Goal: Entertainment & Leisure: Consume media (video, audio)

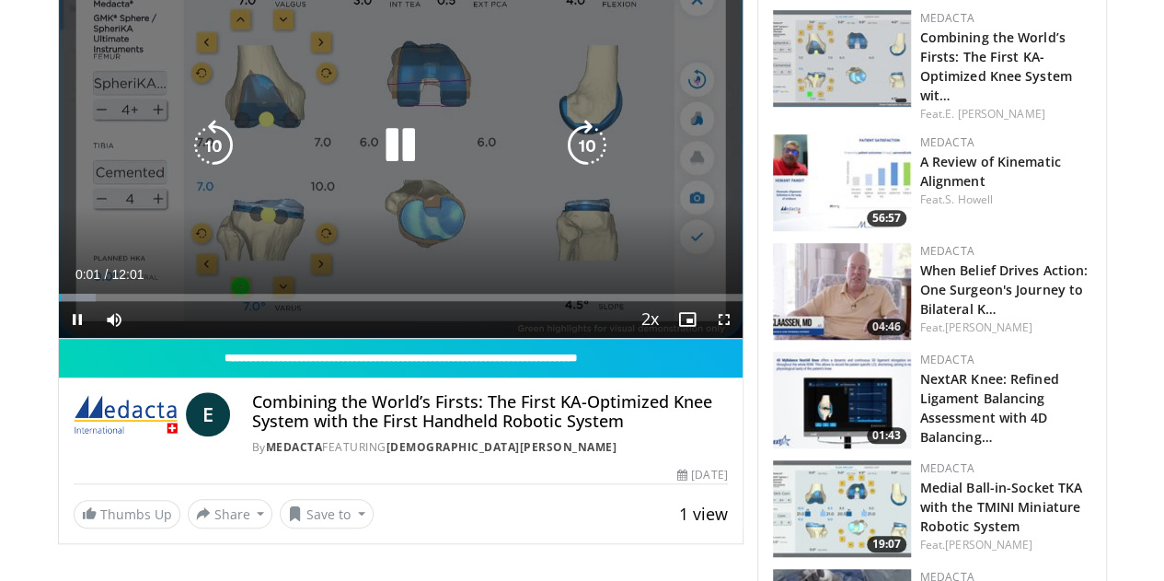
scroll to position [514, 0]
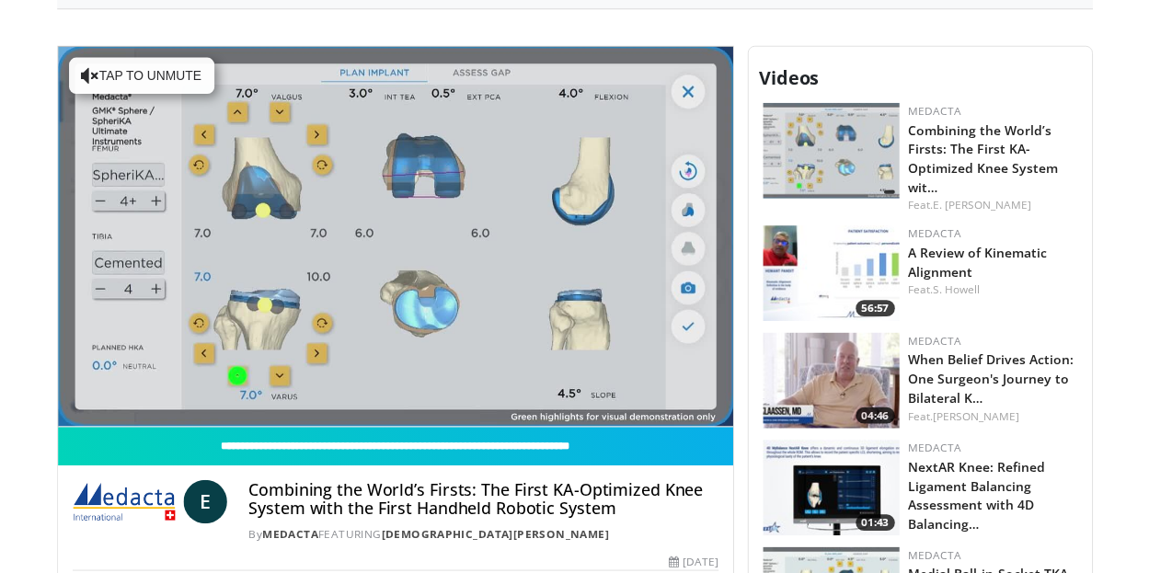
scroll to position [403, 0]
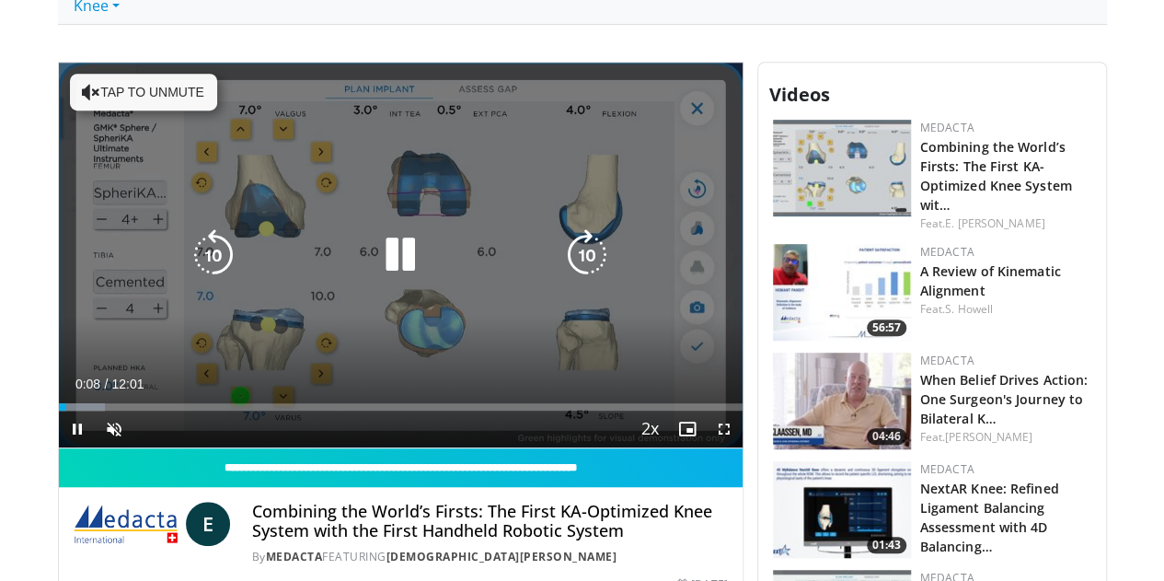
click at [98, 89] on button "Tap to unmute" at bounding box center [143, 92] width 147 height 37
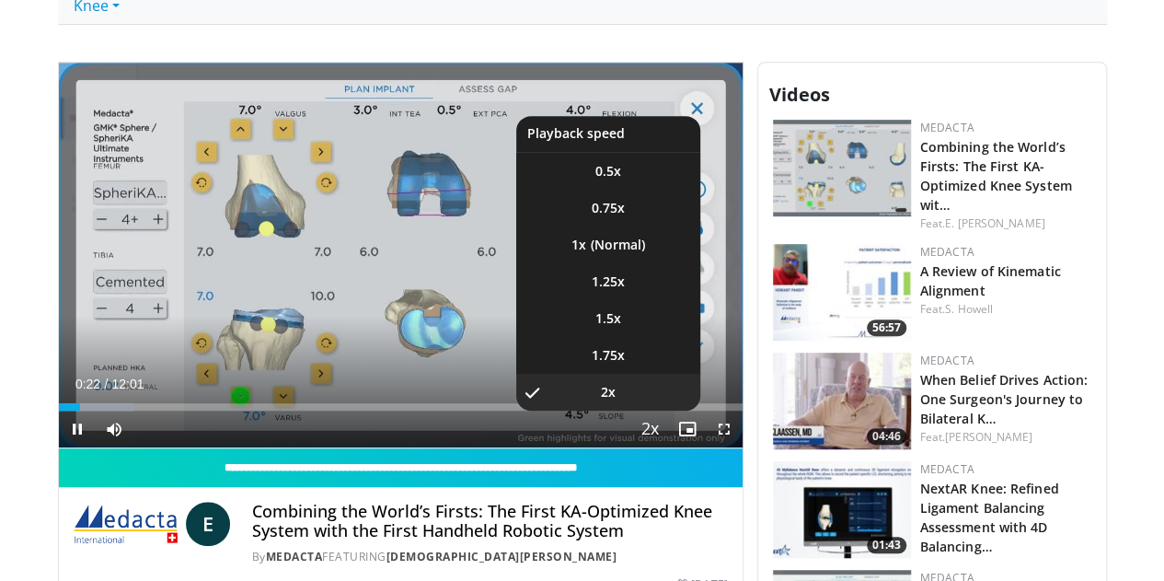
click at [660, 448] on span "Video Player" at bounding box center [651, 429] width 26 height 37
click at [634, 263] on li "1x" at bounding box center [608, 244] width 184 height 37
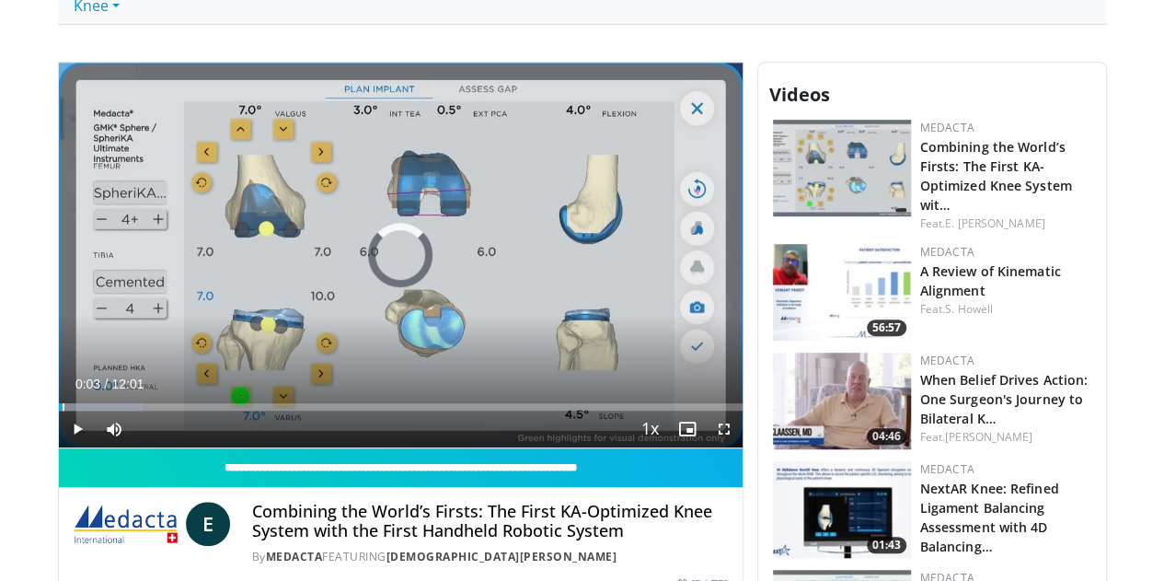
drag, startPoint x: 44, startPoint y: 430, endPoint x: -15, endPoint y: 439, distance: 59.6
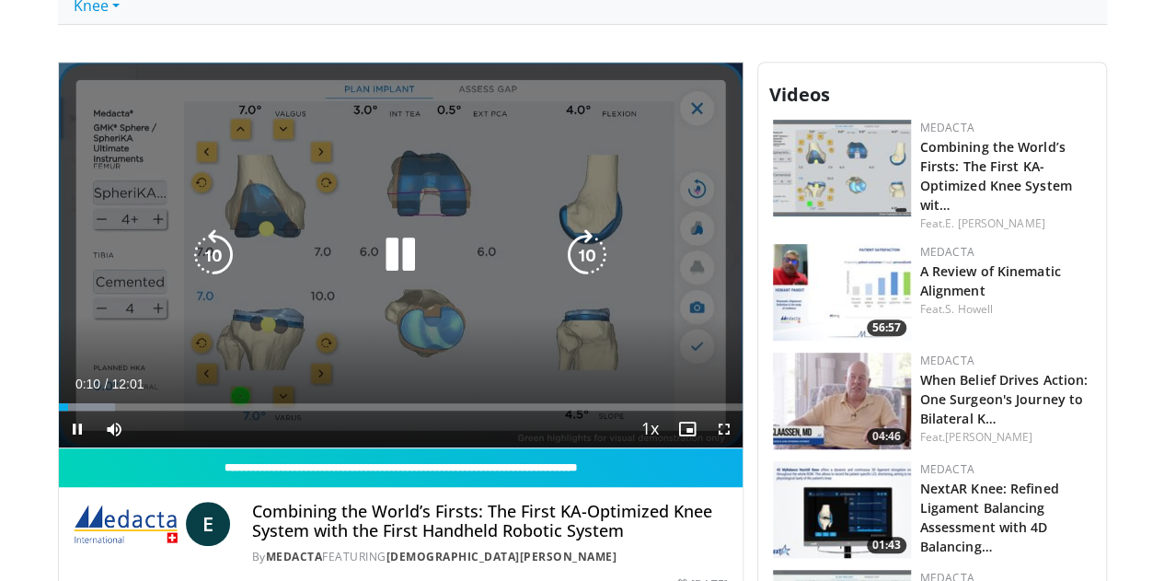
click at [383, 265] on icon "Video Player" at bounding box center [401, 255] width 52 height 52
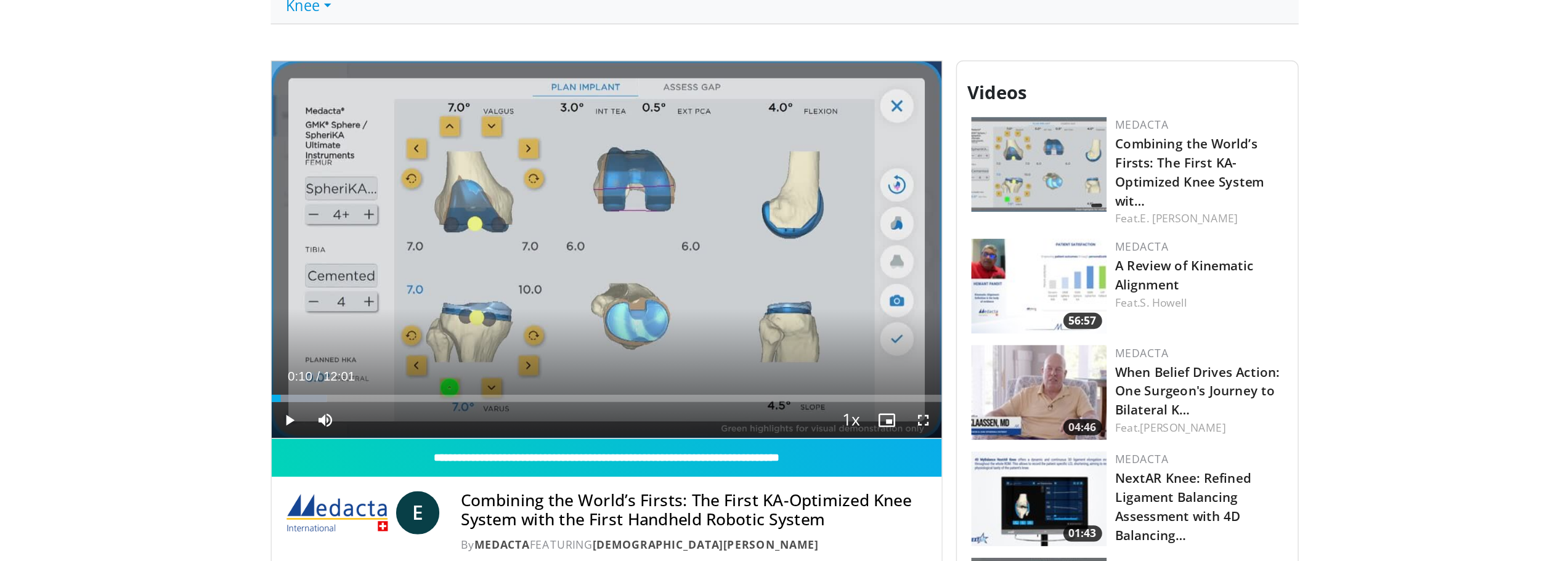
scroll to position [270, 0]
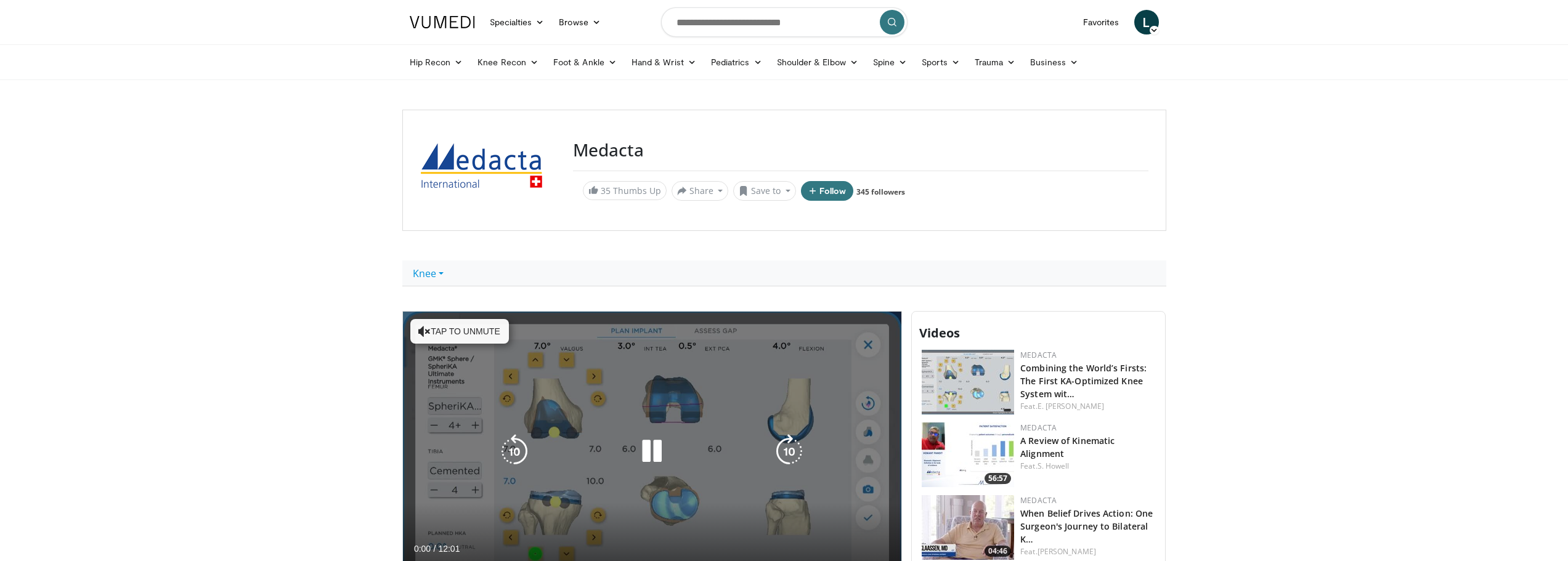
scroll to position [201, 0]
